Goal: Information Seeking & Learning: Learn about a topic

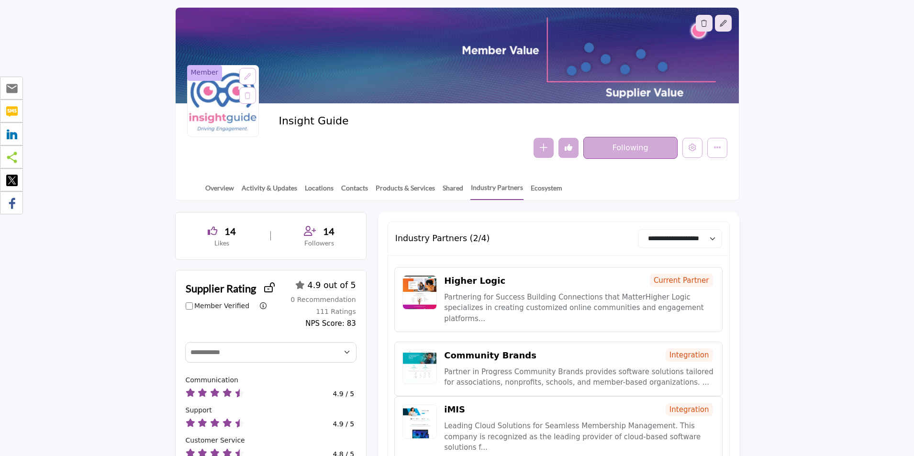
scroll to position [48, 0]
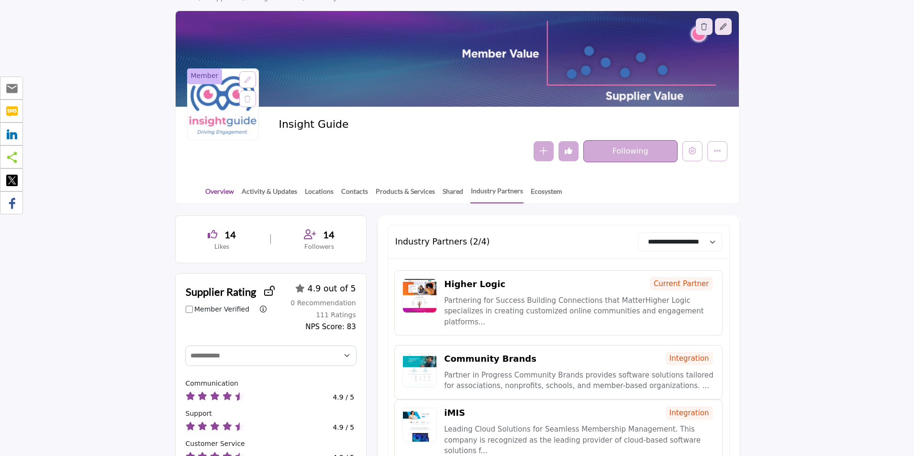
click at [218, 189] on link "Overview" at bounding box center [220, 194] width 30 height 17
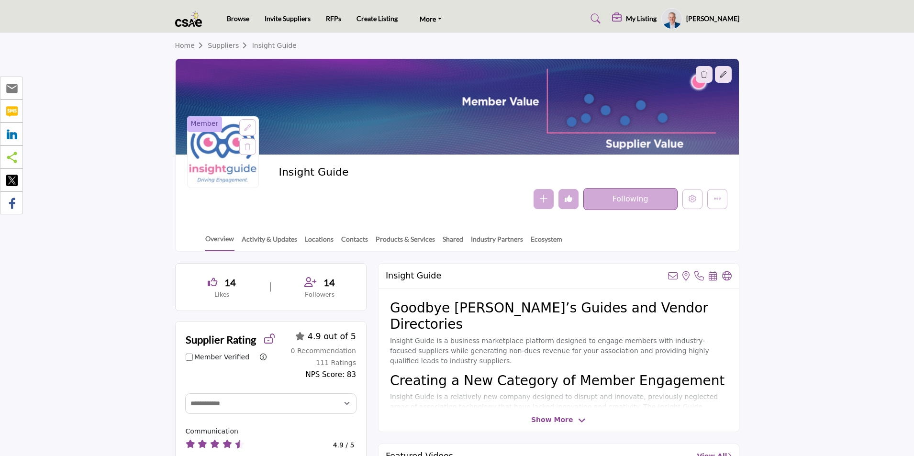
click at [278, 239] on link "Activity & Updates" at bounding box center [269, 242] width 56 height 17
click at [346, 238] on link "Contacts" at bounding box center [355, 242] width 28 height 17
click at [319, 242] on link "Locations" at bounding box center [319, 242] width 30 height 17
click at [403, 242] on link "Products & Services" at bounding box center [405, 242] width 60 height 17
click at [455, 239] on link "Shared" at bounding box center [453, 242] width 22 height 17
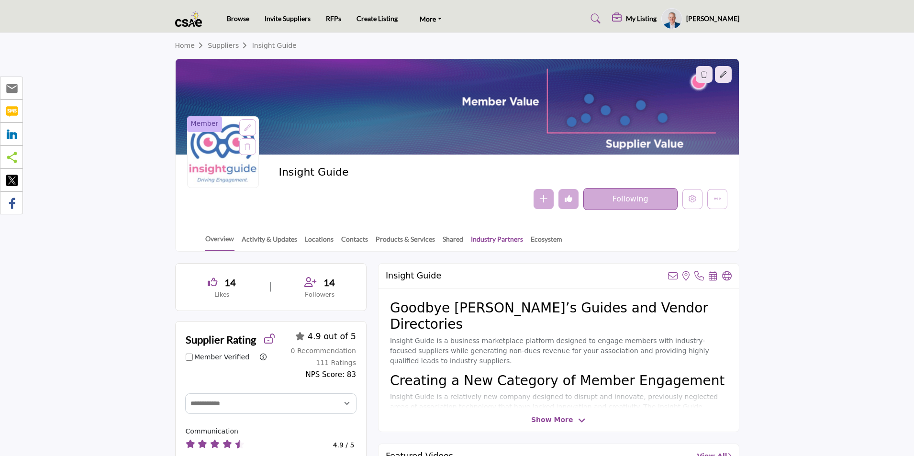
click at [485, 239] on link "Industry Partners" at bounding box center [496, 242] width 53 height 17
click at [542, 239] on link "Ecosystem" at bounding box center [546, 242] width 33 height 17
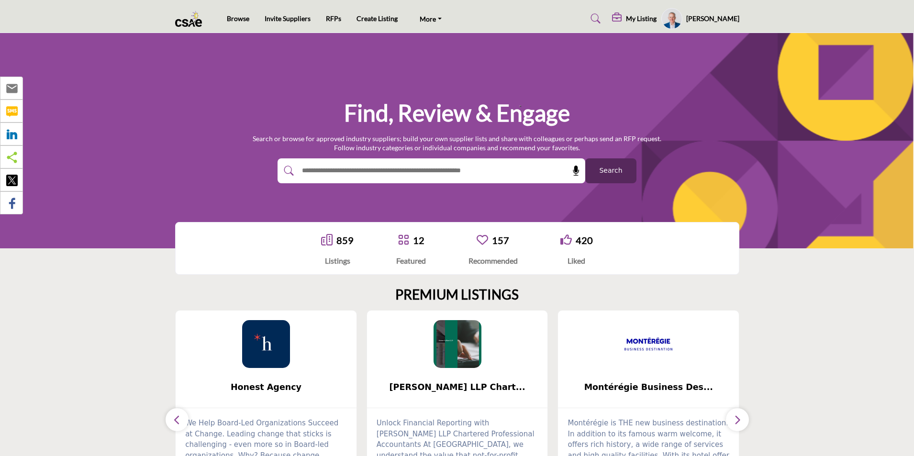
click at [603, 169] on span "Search" at bounding box center [610, 171] width 23 height 10
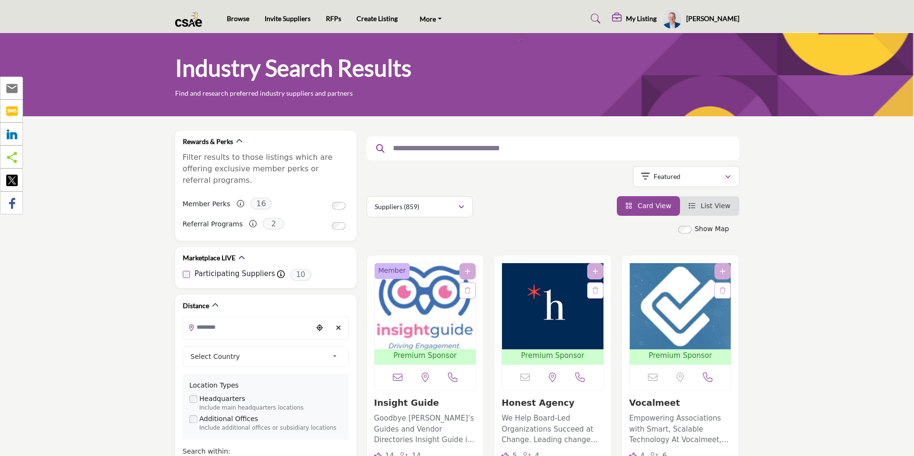
drag, startPoint x: 446, startPoint y: 152, endPoint x: 452, endPoint y: 154, distance: 6.2
click at [447, 152] on input "text" at bounding box center [549, 148] width 322 height 12
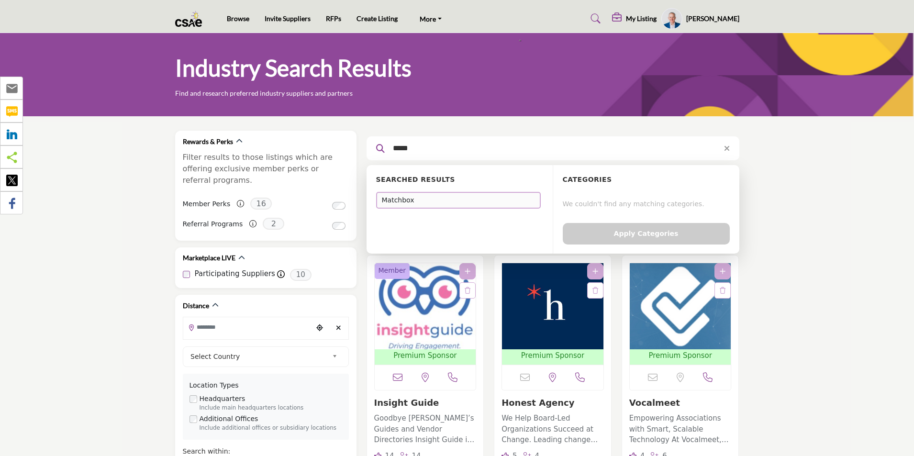
type input "*****"
click at [423, 200] on div "Matchbox" at bounding box center [458, 200] width 165 height 17
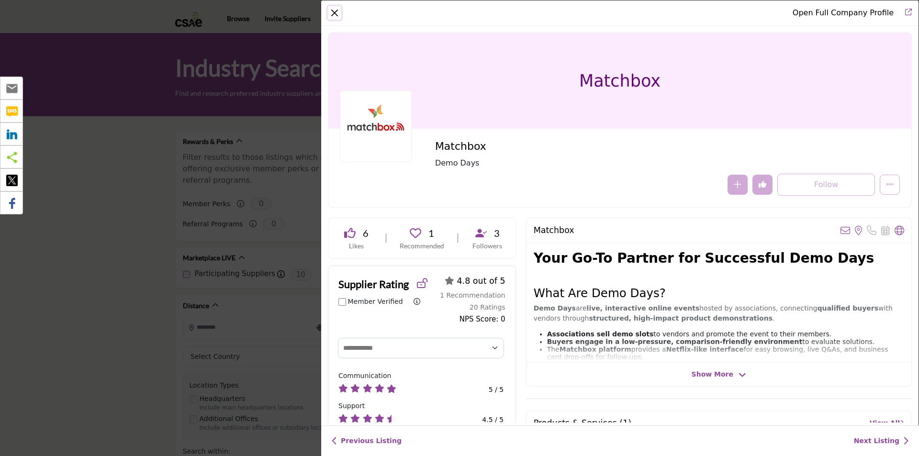
click at [335, 14] on button "Close" at bounding box center [334, 12] width 13 height 13
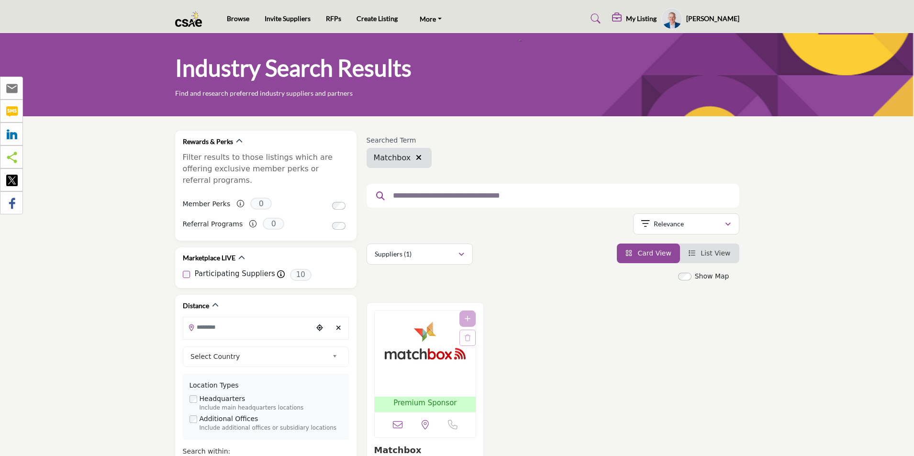
click at [416, 156] on icon "button" at bounding box center [419, 158] width 6 height 8
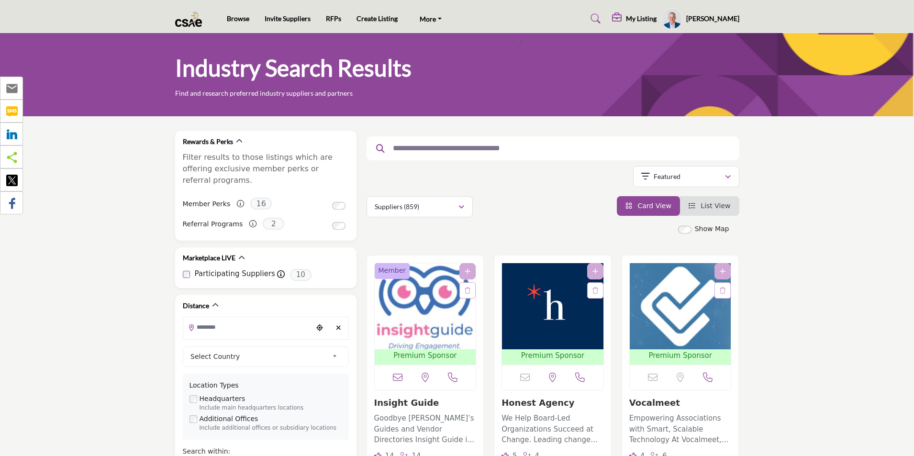
click at [433, 148] on input "text" at bounding box center [549, 148] width 322 height 12
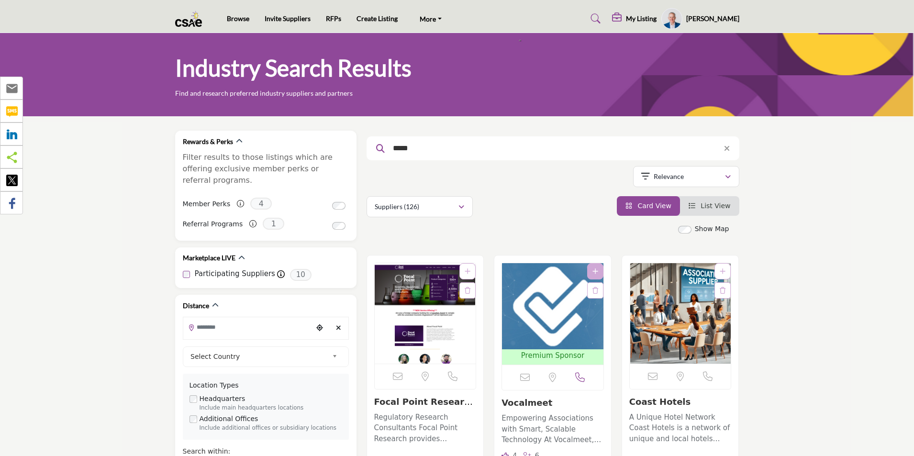
drag, startPoint x: 418, startPoint y: 152, endPoint x: 391, endPoint y: 151, distance: 26.8
click at [391, 151] on input "*****" at bounding box center [549, 148] width 322 height 12
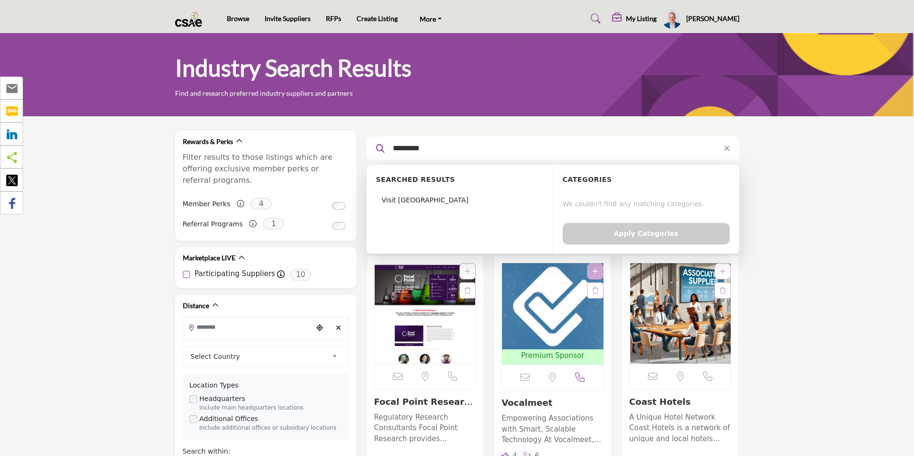
type input "*********"
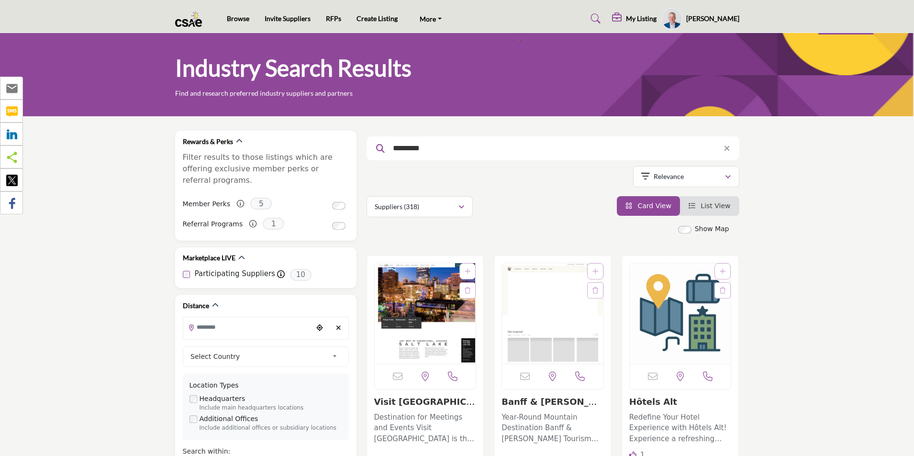
click at [440, 144] on input "*********" at bounding box center [549, 148] width 322 height 12
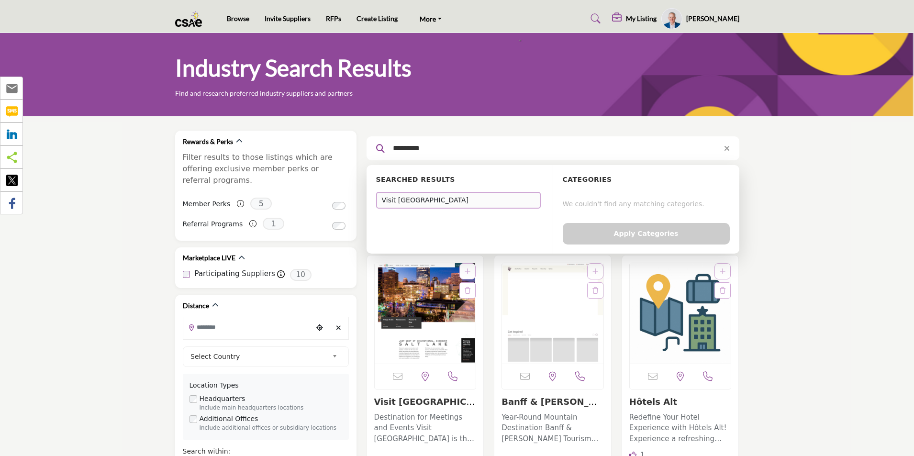
click at [427, 200] on div "Visit [GEOGRAPHIC_DATA]" at bounding box center [458, 200] width 165 height 17
